Goal: Information Seeking & Learning: Learn about a topic

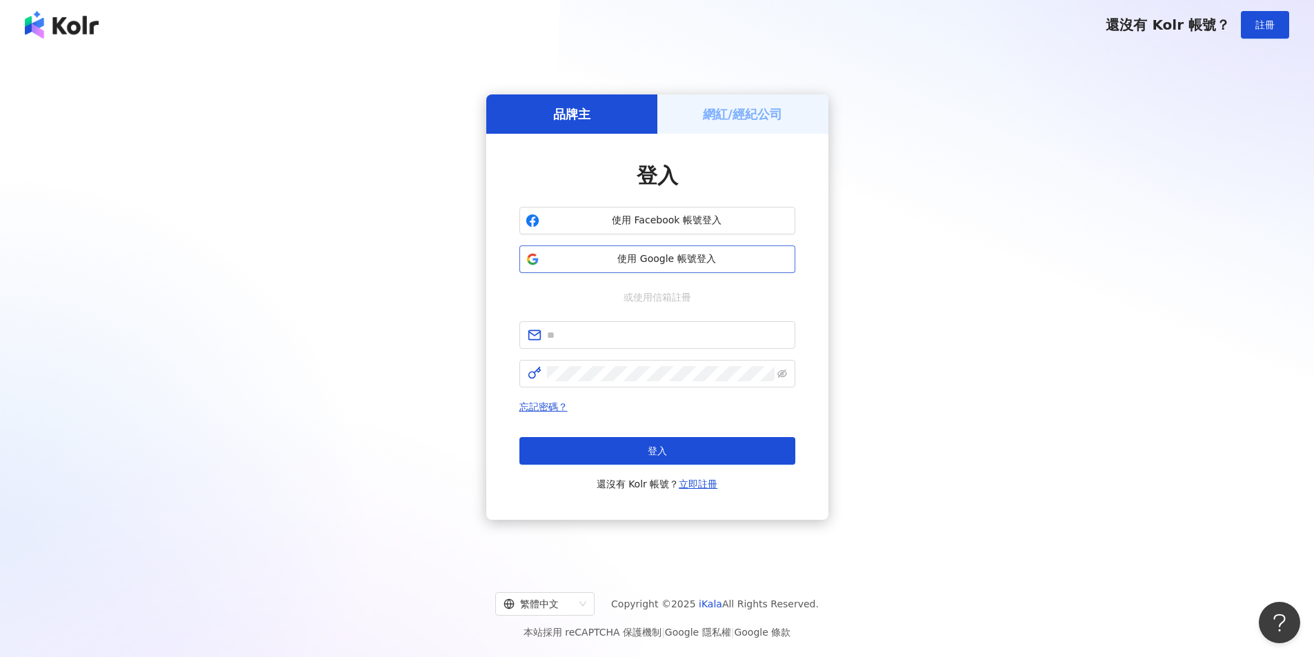
click at [659, 266] on button "使用 Google 帳號登入" at bounding box center [657, 260] width 276 height 28
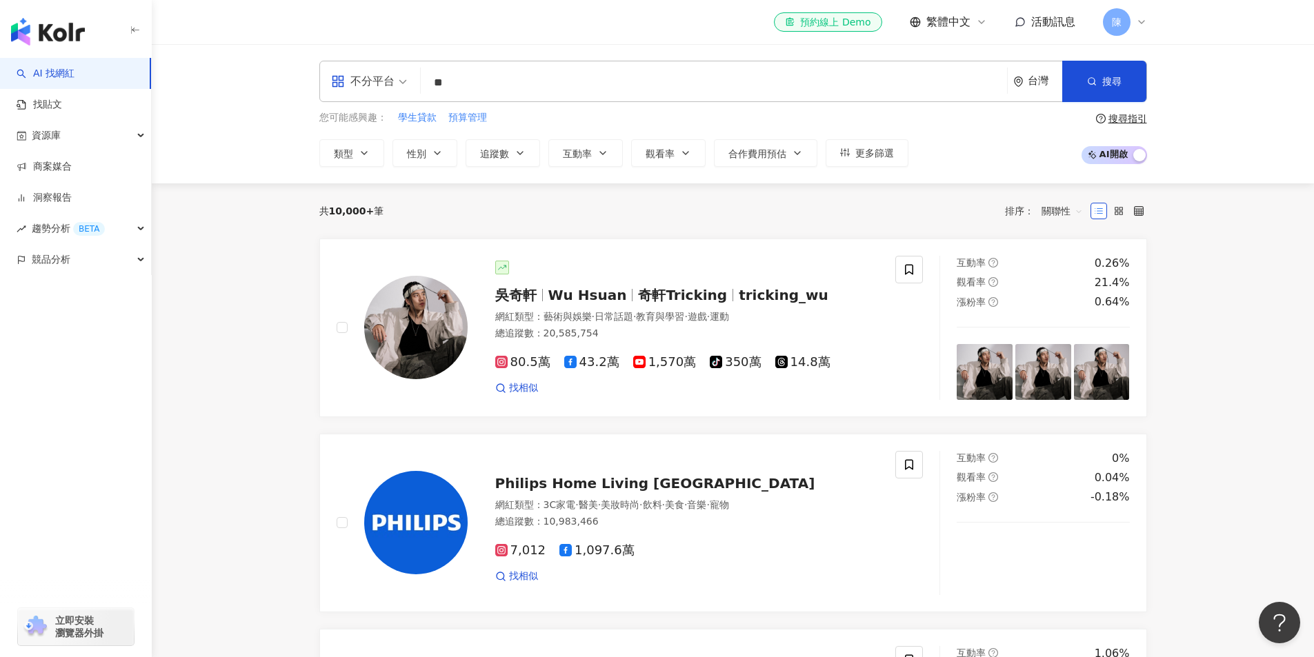
type input "*"
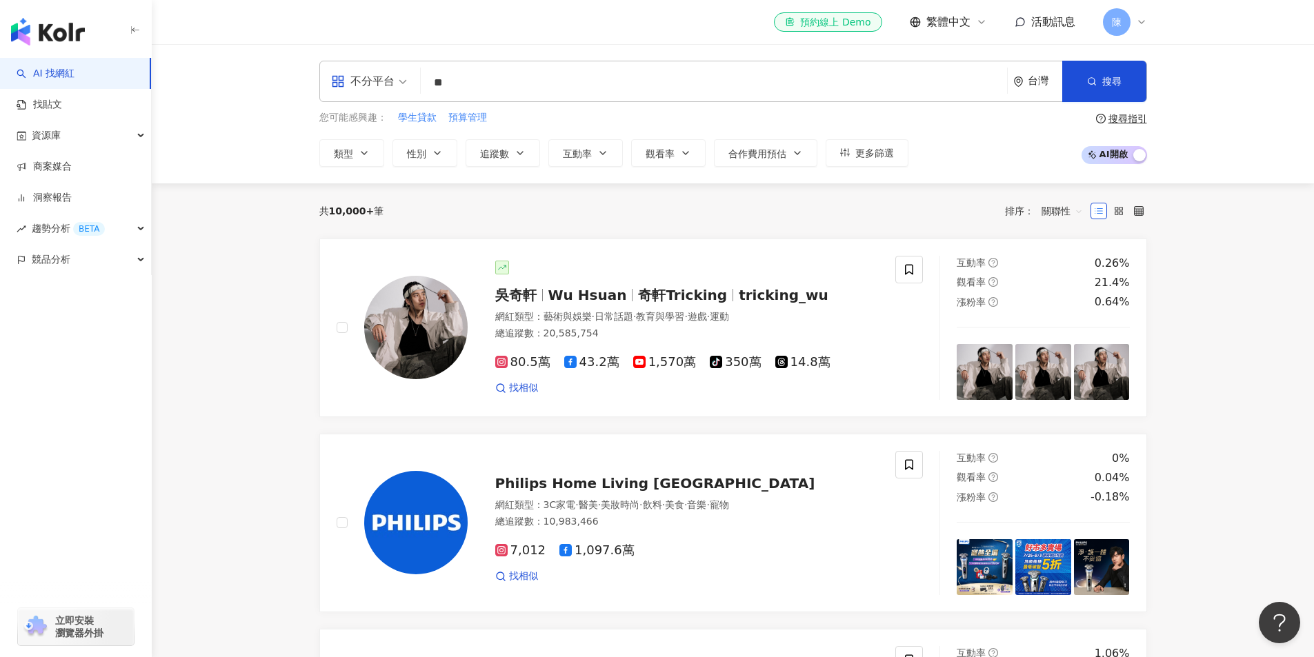
type input "**"
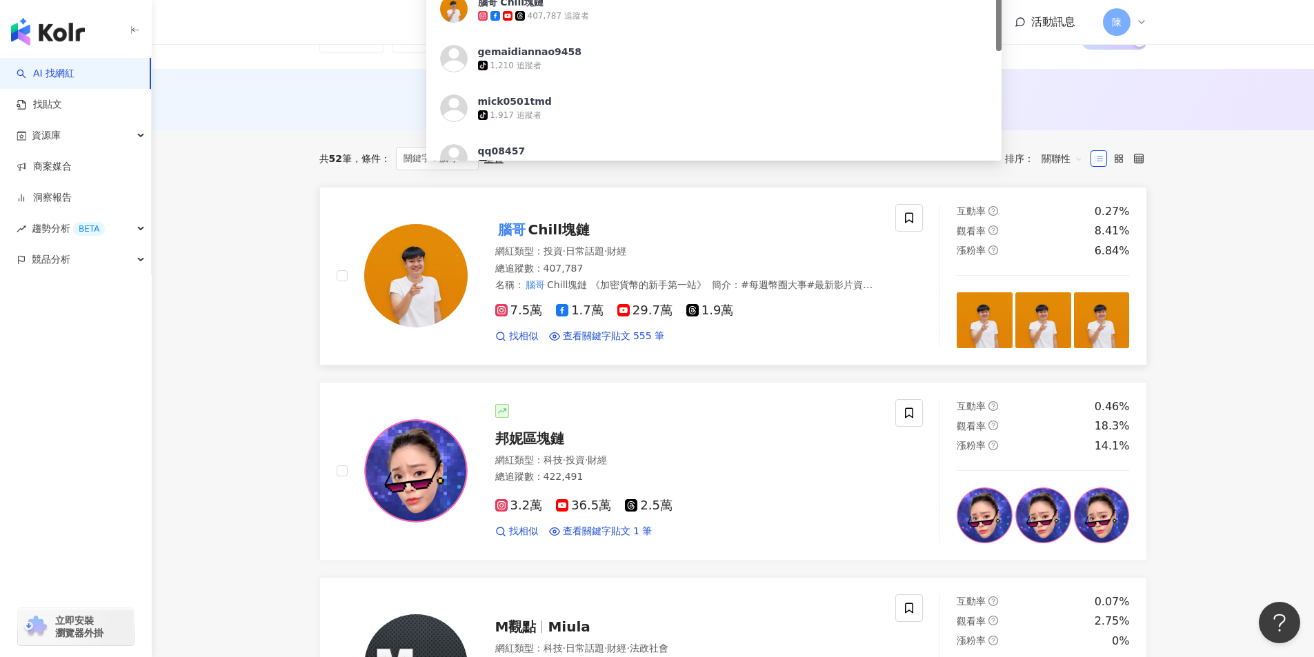
scroll to position [138, 0]
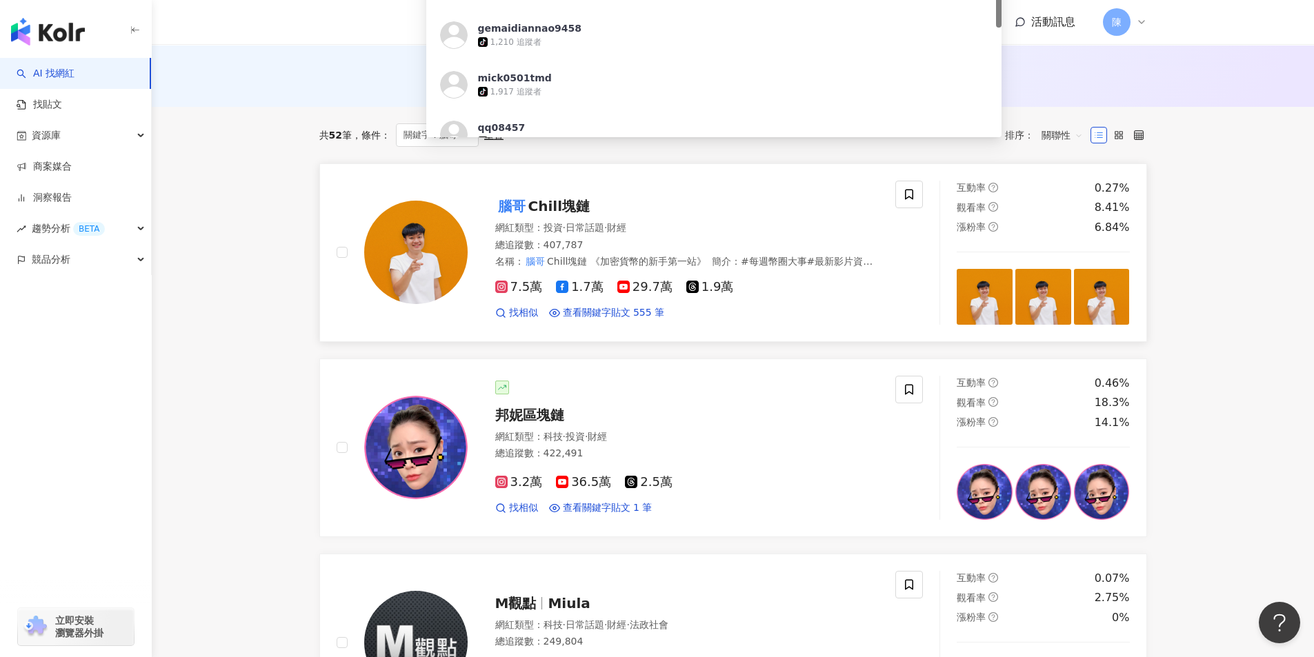
click at [550, 210] on span "Chill塊鏈" at bounding box center [558, 206] width 61 height 17
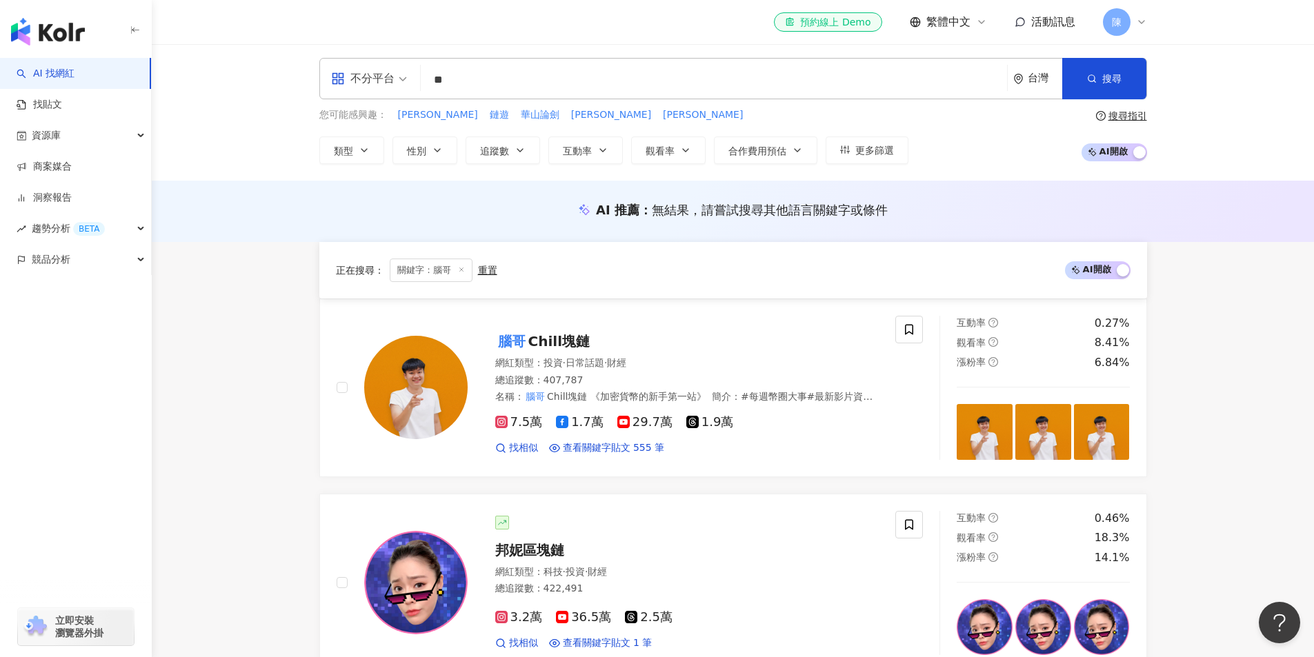
scroll to position [0, 0]
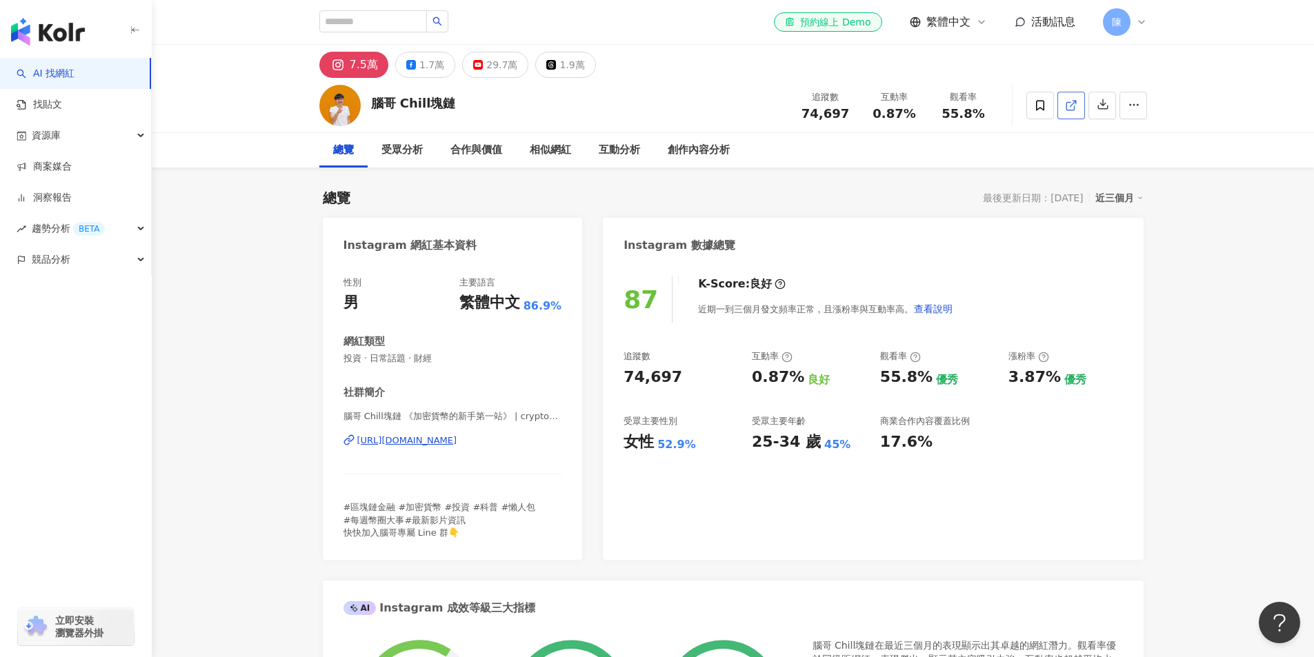
click at [1068, 109] on icon at bounding box center [1071, 105] width 12 height 12
click at [1095, 110] on button "button" at bounding box center [1102, 106] width 28 height 28
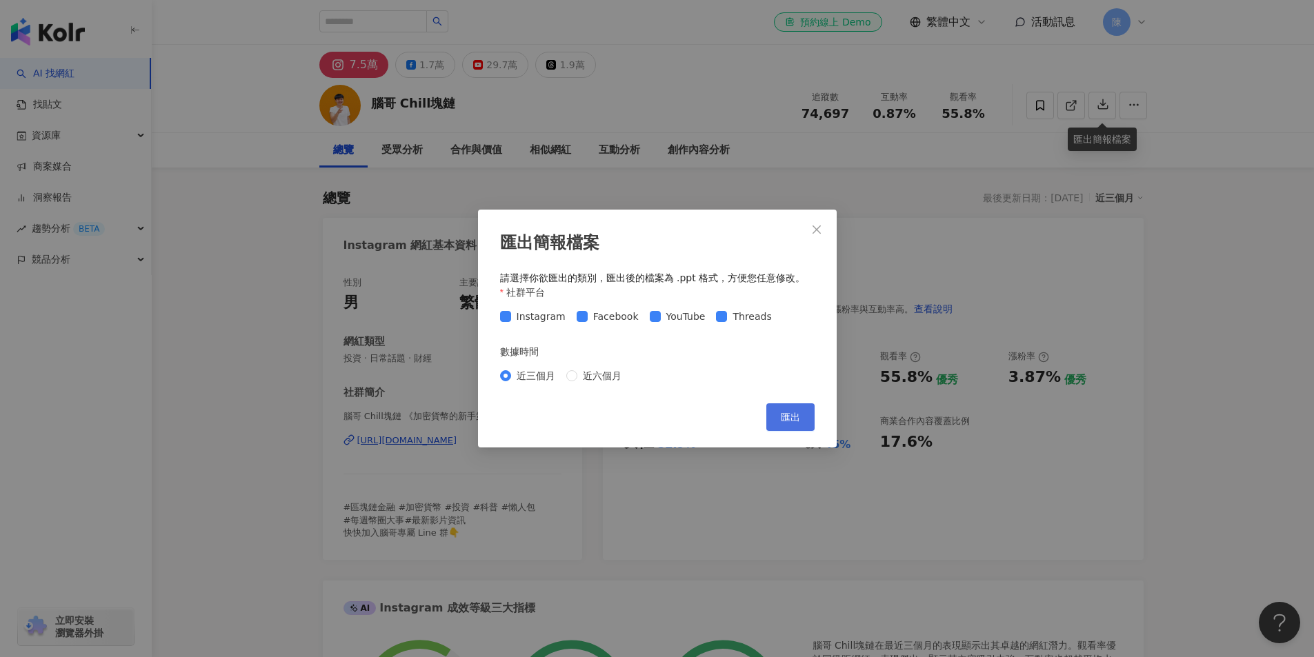
click at [781, 419] on span "匯出" at bounding box center [790, 417] width 19 height 11
click at [814, 227] on icon "close" at bounding box center [817, 229] width 8 height 8
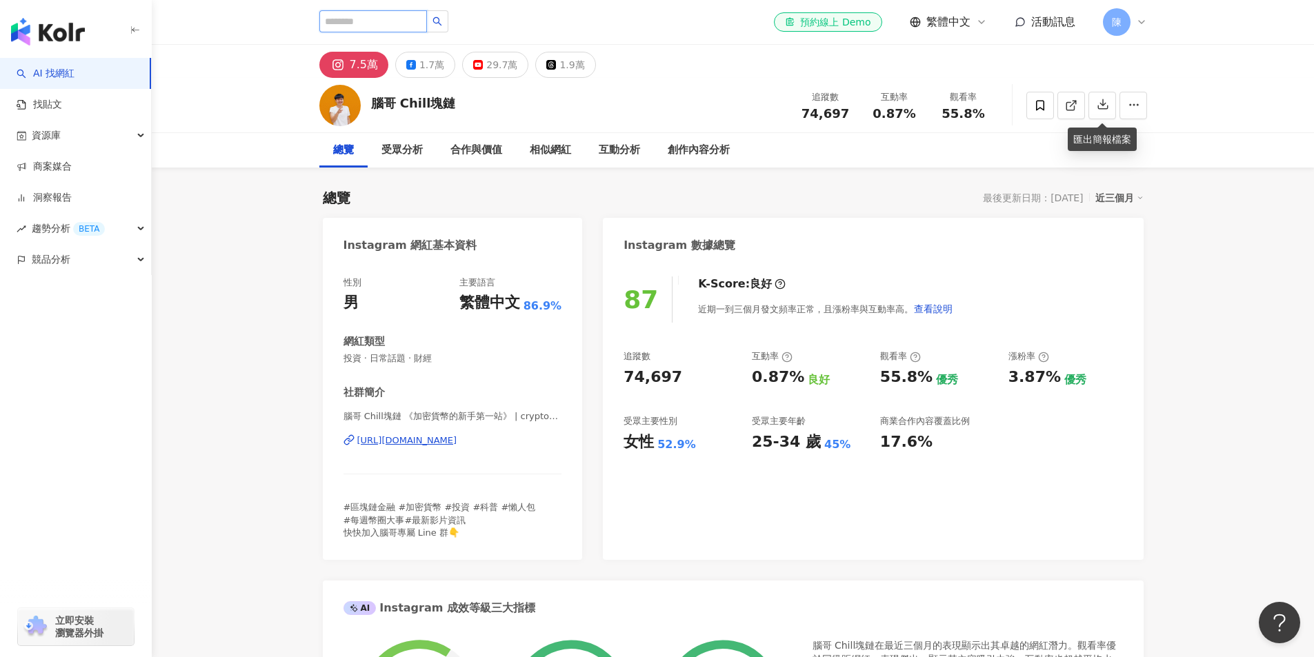
drag, startPoint x: 399, startPoint y: 17, endPoint x: 431, endPoint y: 0, distance: 36.7
click at [399, 18] on input "search" at bounding box center [373, 21] width 108 height 22
type input "*"
type input "****"
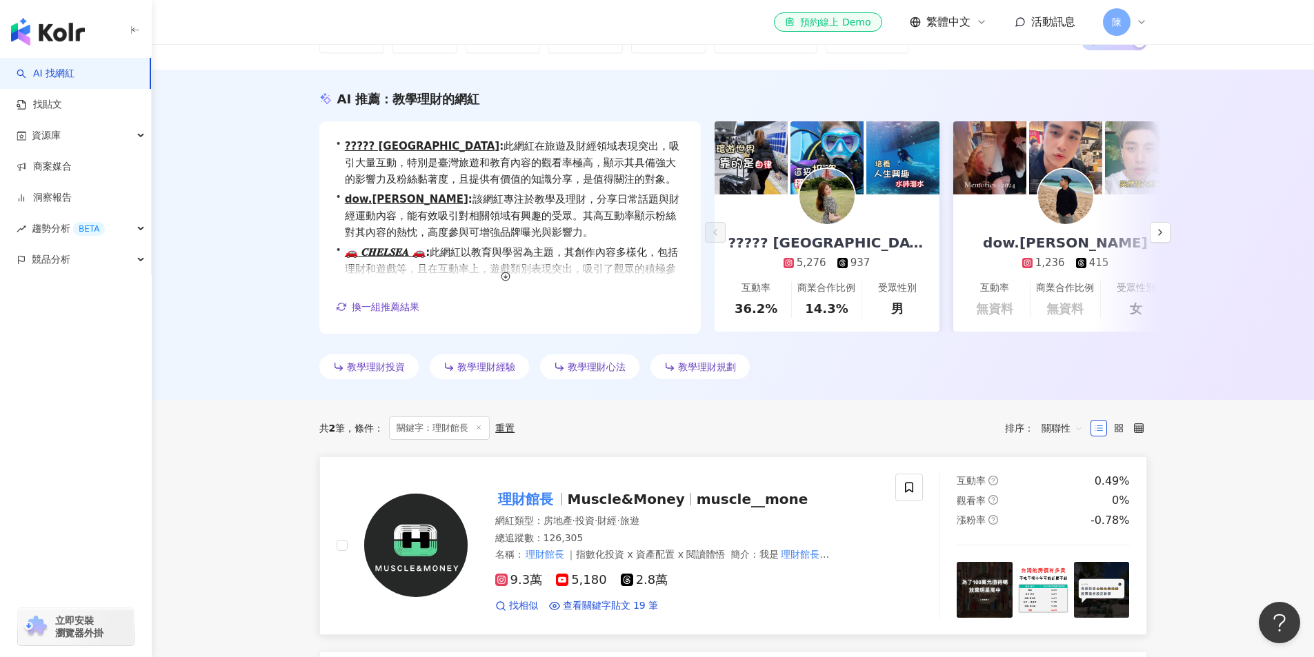
scroll to position [138, 0]
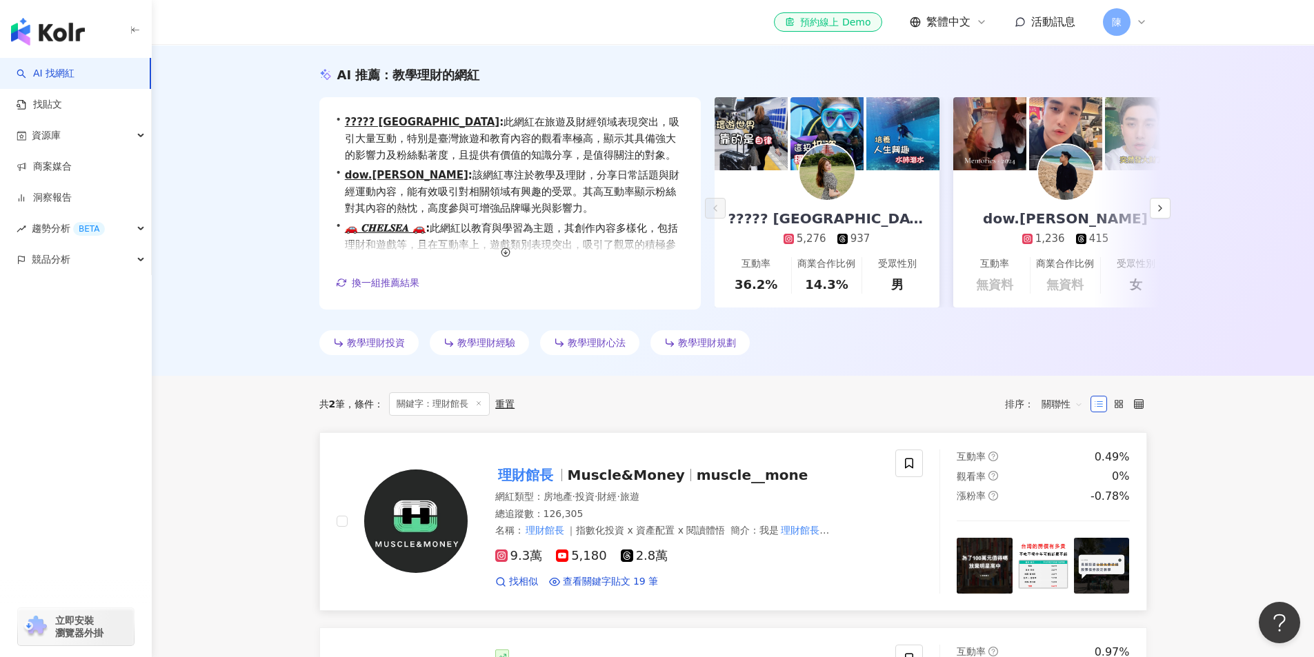
click at [517, 479] on mark "理財館長" at bounding box center [525, 475] width 61 height 22
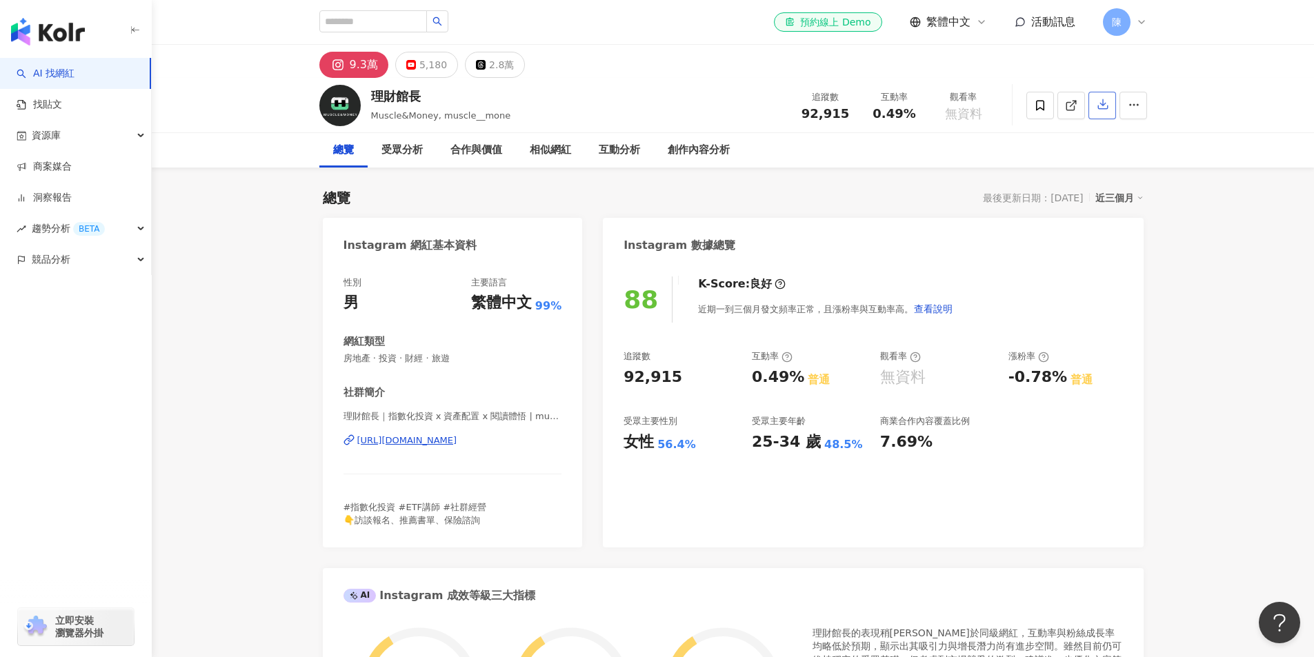
click at [1097, 103] on icon "button" at bounding box center [1103, 104] width 12 height 12
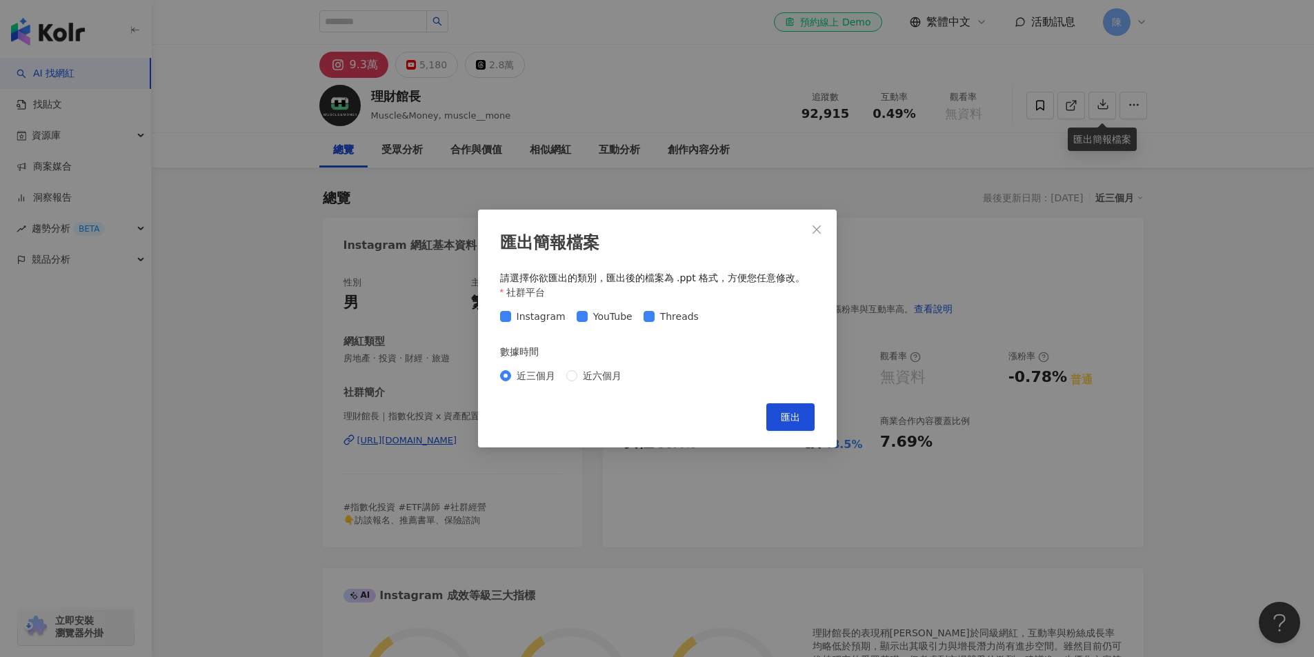
click at [762, 415] on div "Cancel 匯出" at bounding box center [657, 418] width 315 height 28
click at [797, 419] on span "匯出" at bounding box center [790, 417] width 19 height 11
click at [819, 228] on icon "close" at bounding box center [816, 229] width 11 height 11
